Goal: Task Accomplishment & Management: Manage account settings

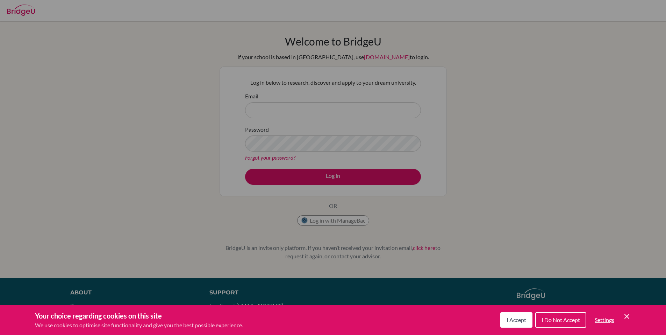
click at [270, 110] on div "Cookie Preferences" at bounding box center [333, 167] width 666 height 335
click at [522, 322] on span "I Accept" at bounding box center [517, 319] width 20 height 7
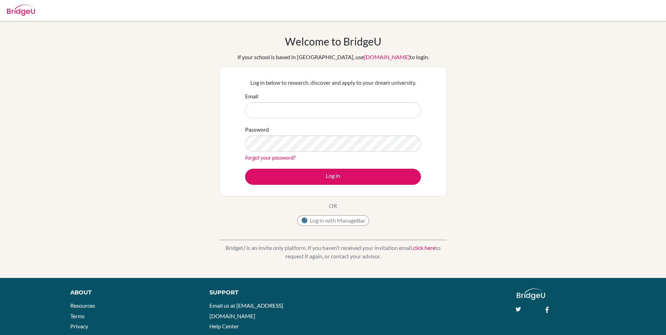
drag, startPoint x: 347, startPoint y: 101, endPoint x: 343, endPoint y: 103, distance: 4.7
click at [345, 102] on div "Email" at bounding box center [333, 105] width 176 height 26
drag, startPoint x: 342, startPoint y: 111, endPoint x: 341, endPoint y: 114, distance: 3.9
click at [341, 113] on input "Email" at bounding box center [333, 110] width 176 height 16
type input "[EMAIL_ADDRESS][DOMAIN_NAME]"
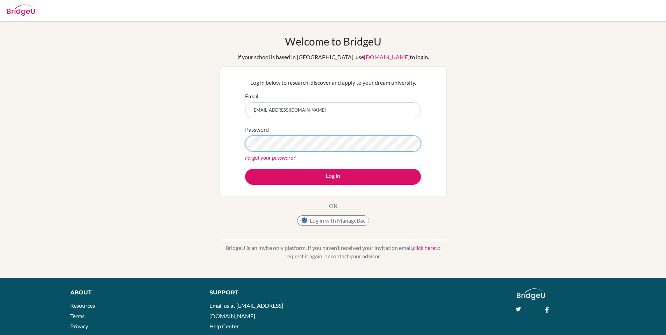
click at [245, 169] on button "Log in" at bounding box center [333, 177] width 176 height 16
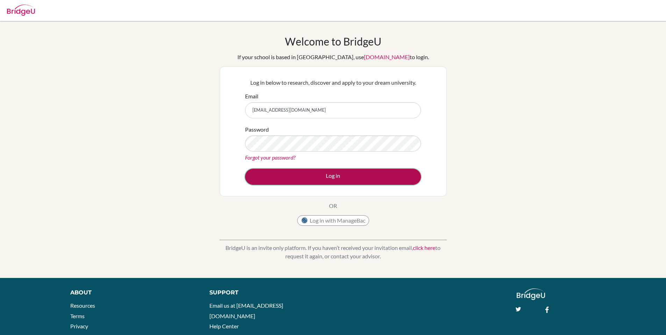
click at [326, 176] on button "Log in" at bounding box center [333, 177] width 176 height 16
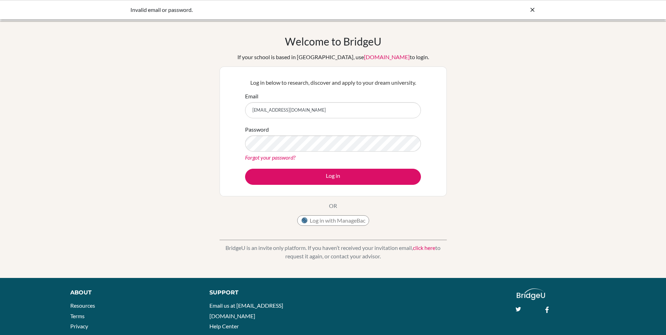
click at [279, 158] on link "Forgot your password?" at bounding box center [270, 157] width 50 height 7
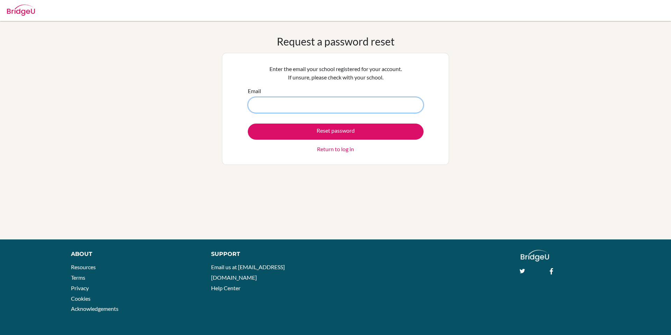
click at [314, 108] on input "Email" at bounding box center [336, 105] width 176 height 16
type input "juanjomejiaosorio@gmail.com"
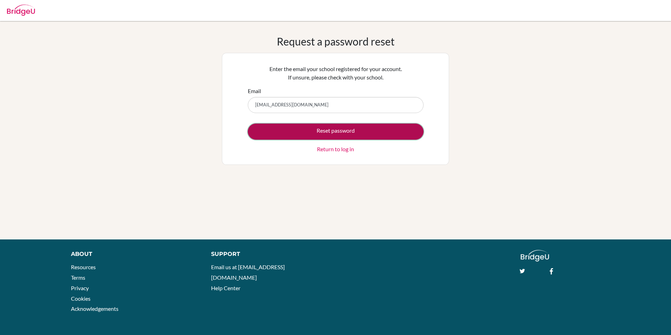
click at [318, 131] on button "Reset password" at bounding box center [336, 131] width 176 height 16
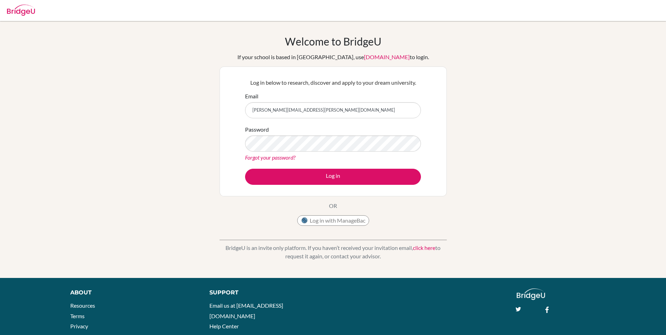
type input "[PERSON_NAME][EMAIL_ADDRESS][PERSON_NAME][DOMAIN_NAME]"
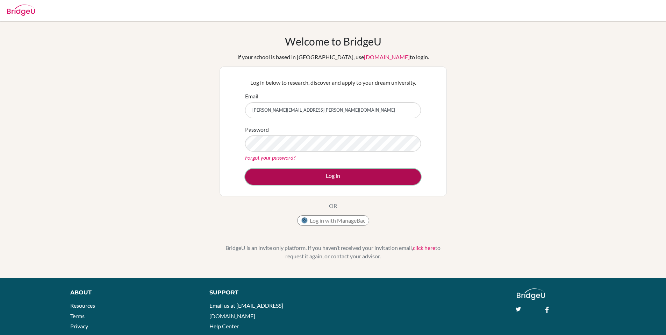
click at [331, 175] on button "Log in" at bounding box center [333, 177] width 176 height 16
